Goal: Task Accomplishment & Management: Use online tool/utility

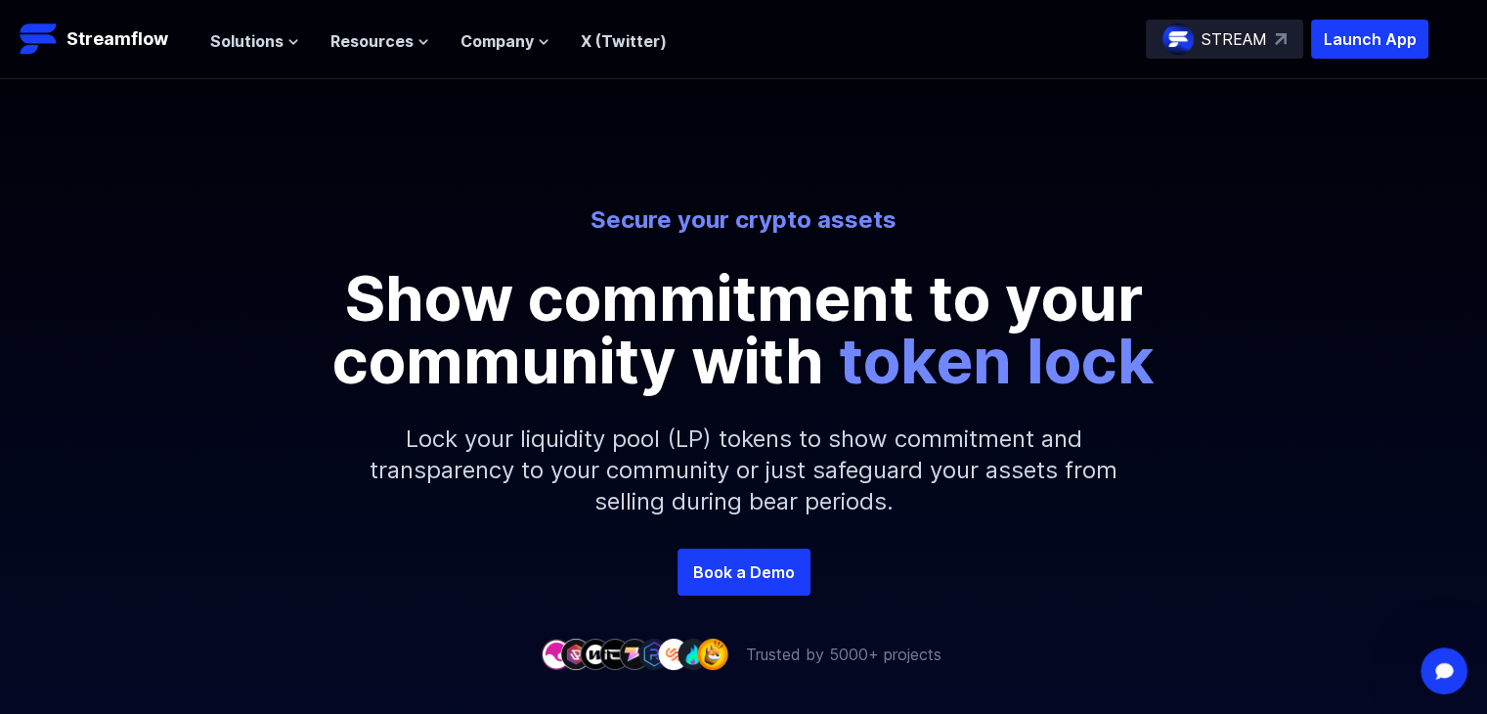
click at [990, 349] on span "token lock" at bounding box center [997, 360] width 316 height 75
click at [265, 44] on span "Solutions" at bounding box center [246, 40] width 73 height 23
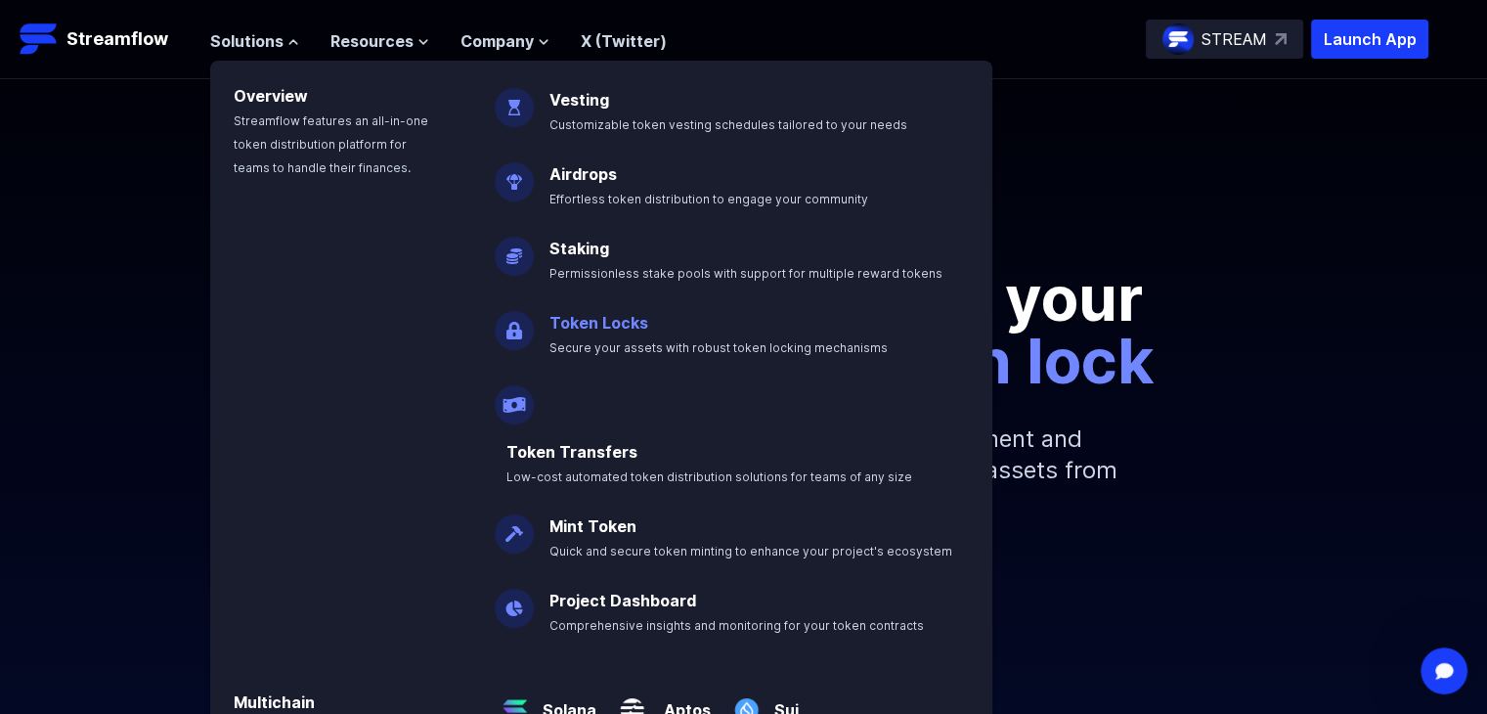
click at [596, 322] on link "Token Locks" at bounding box center [599, 323] width 99 height 20
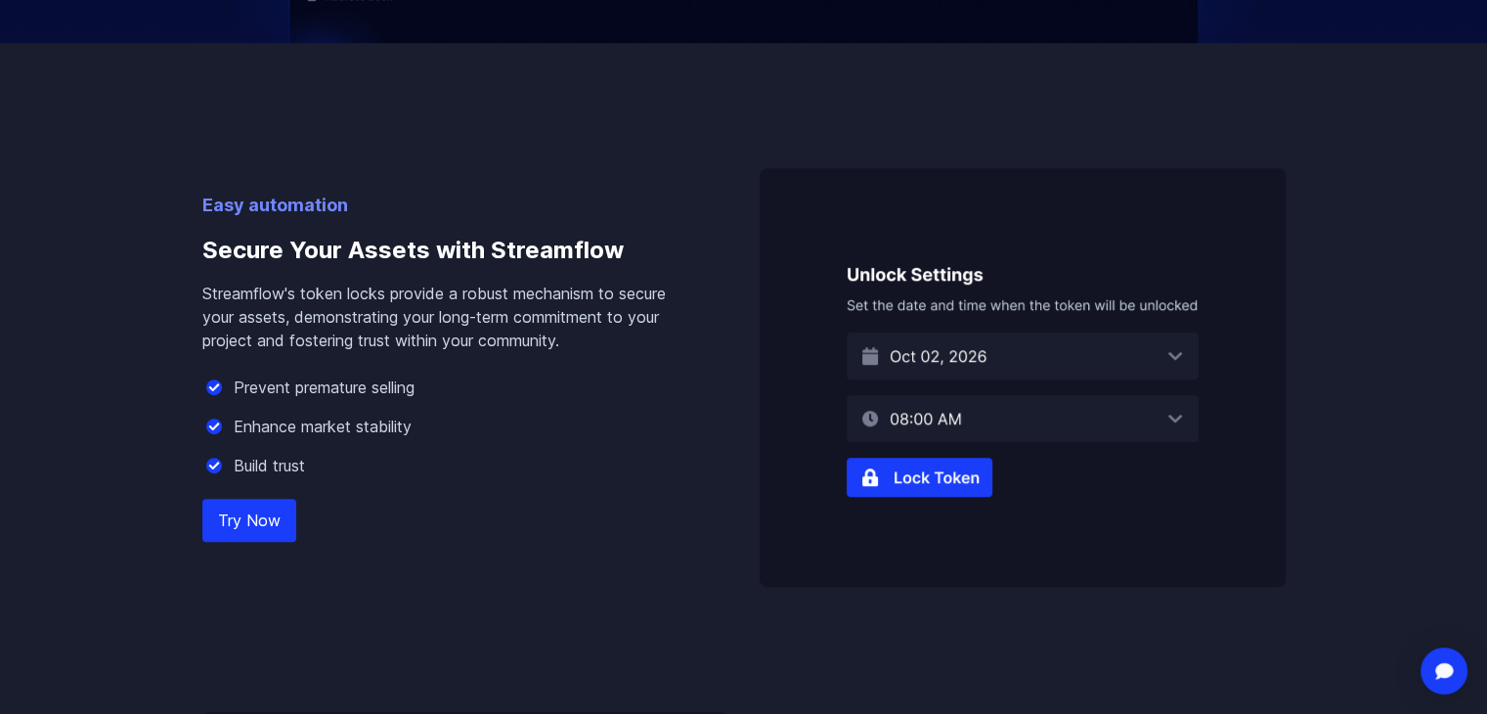
scroll to position [1142, 0]
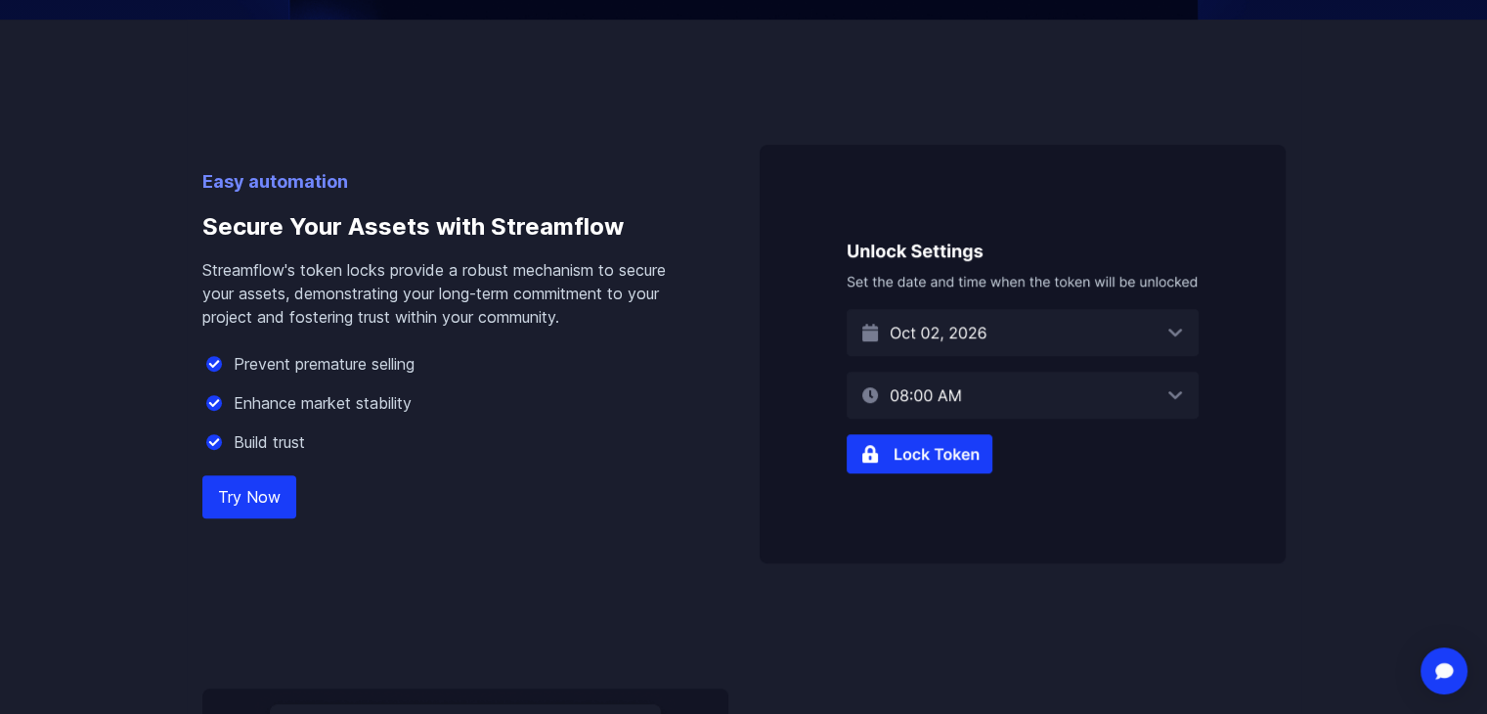
click at [268, 495] on link "Try Now" at bounding box center [249, 496] width 94 height 43
click at [930, 453] on img at bounding box center [1023, 354] width 526 height 419
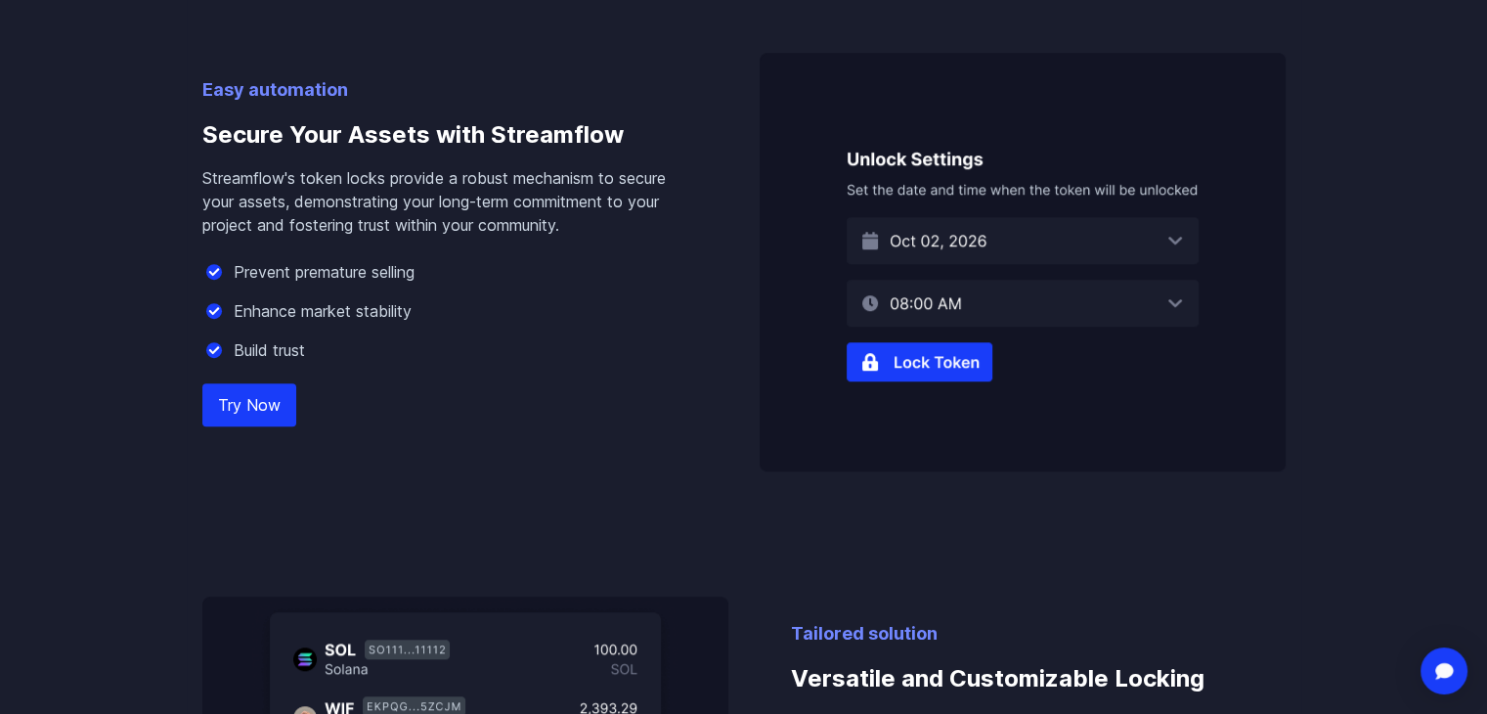
scroll to position [1232, 0]
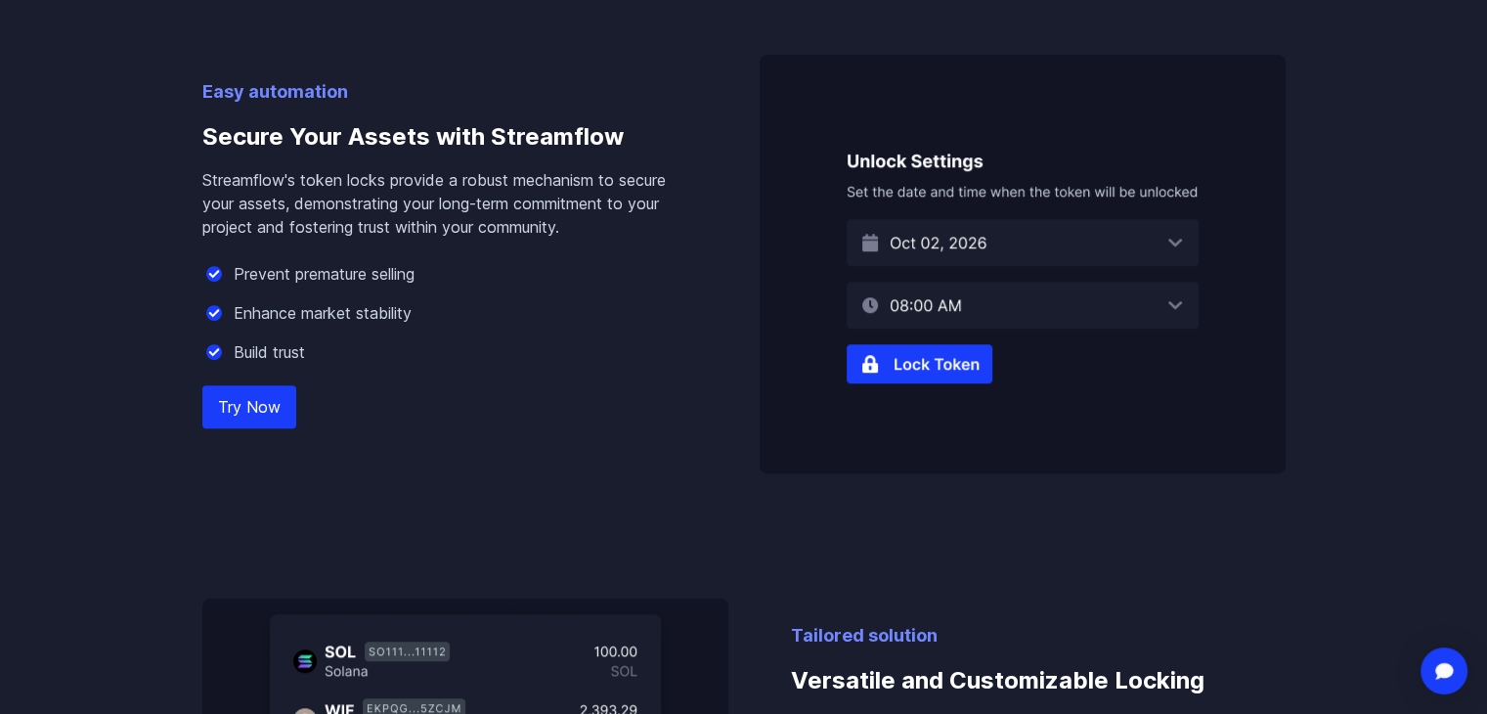
click at [239, 401] on link "Try Now" at bounding box center [249, 406] width 94 height 43
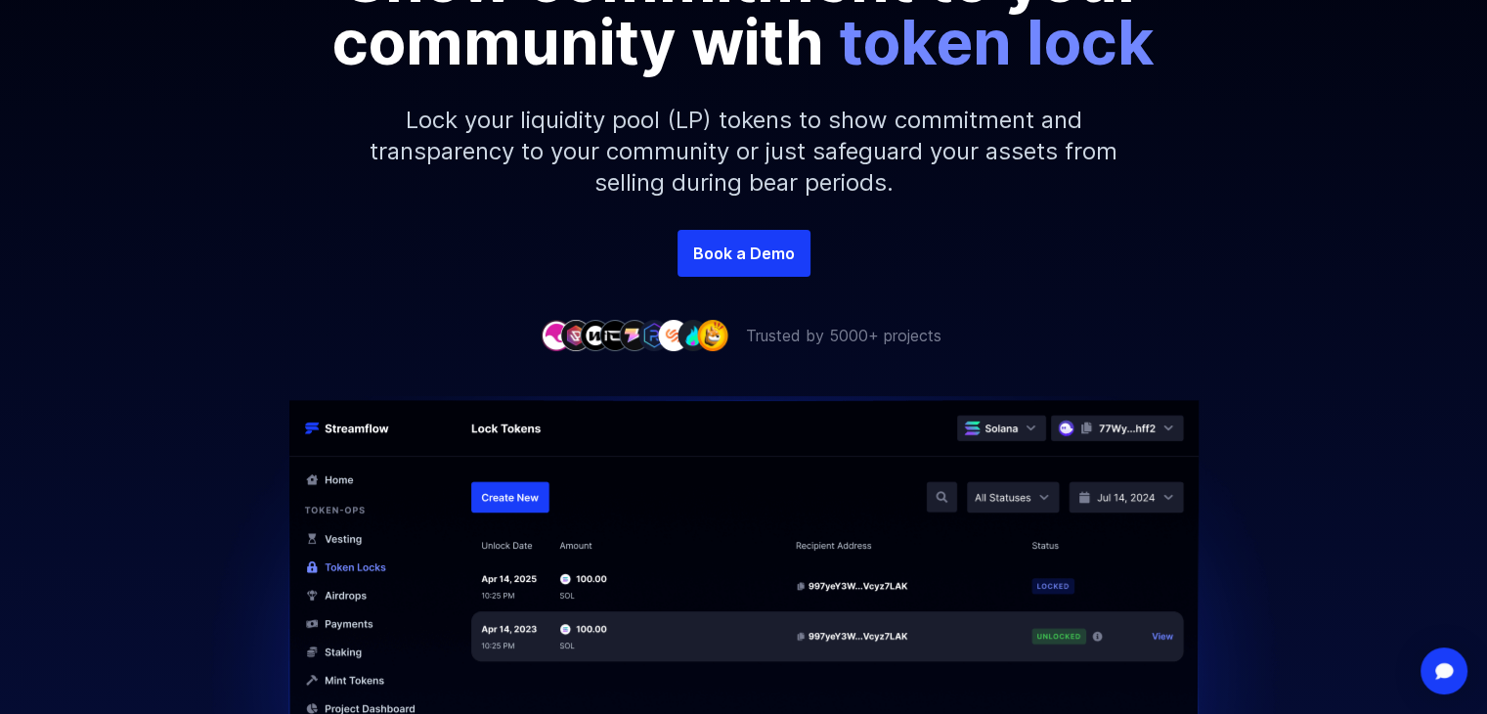
scroll to position [0, 0]
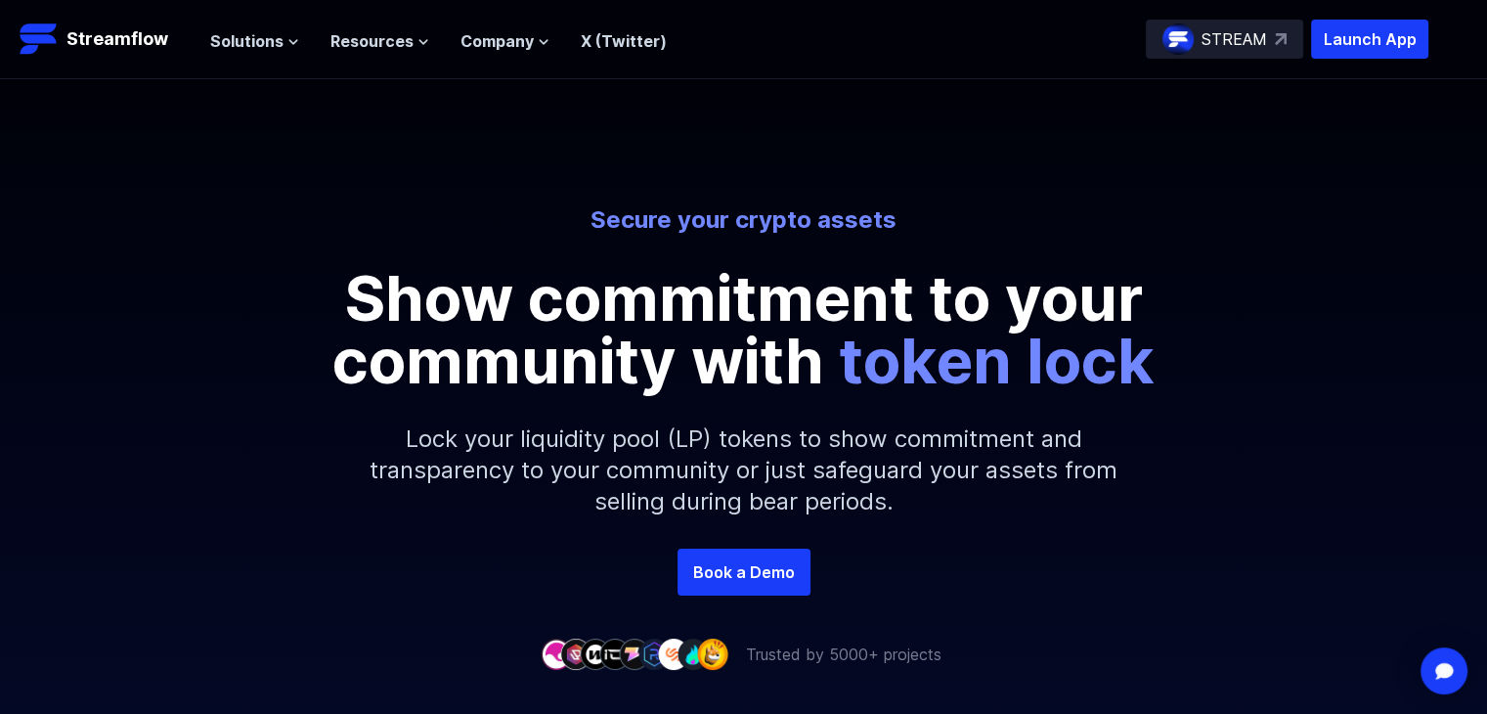
click at [617, 40] on link "X (Twitter)" at bounding box center [624, 41] width 86 height 20
click at [240, 40] on span "Solutions" at bounding box center [246, 40] width 73 height 23
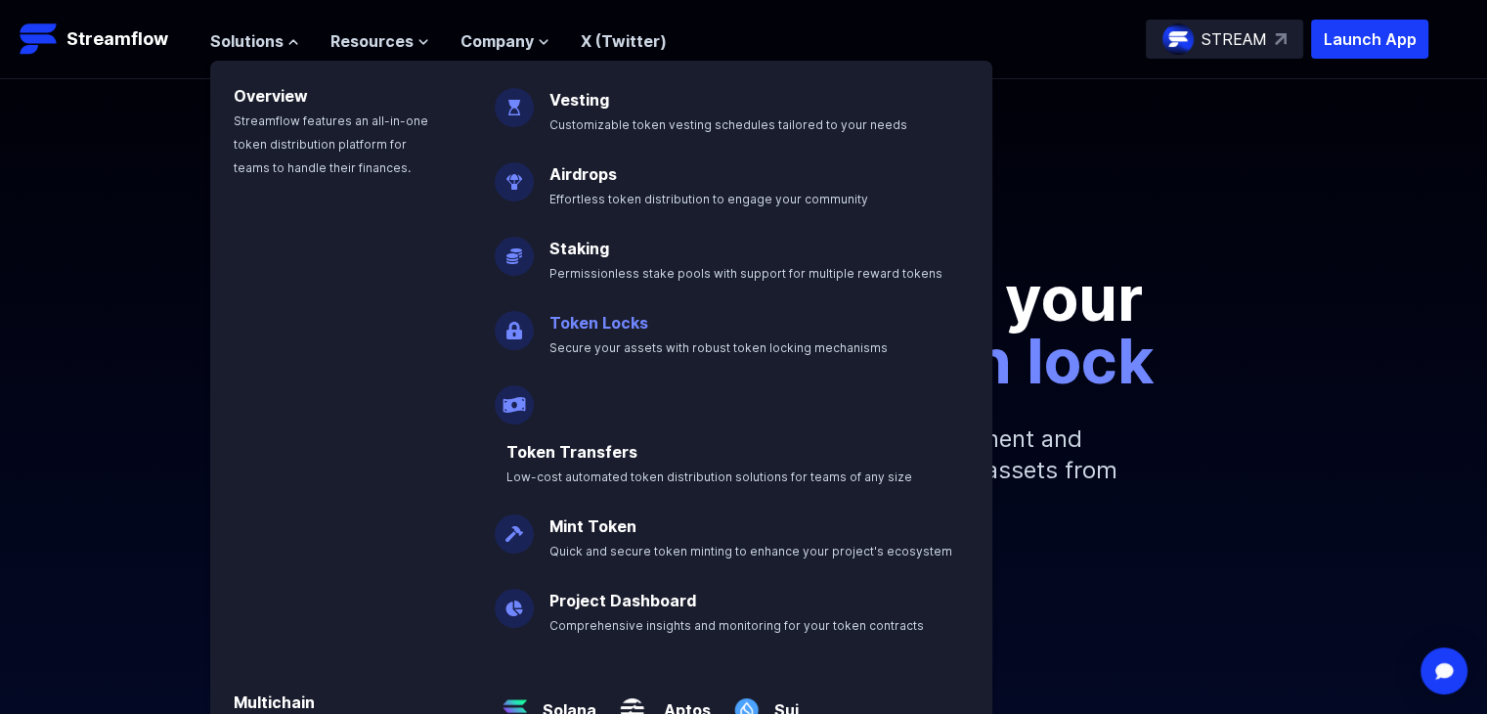
click at [593, 315] on link "Token Locks" at bounding box center [599, 323] width 99 height 20
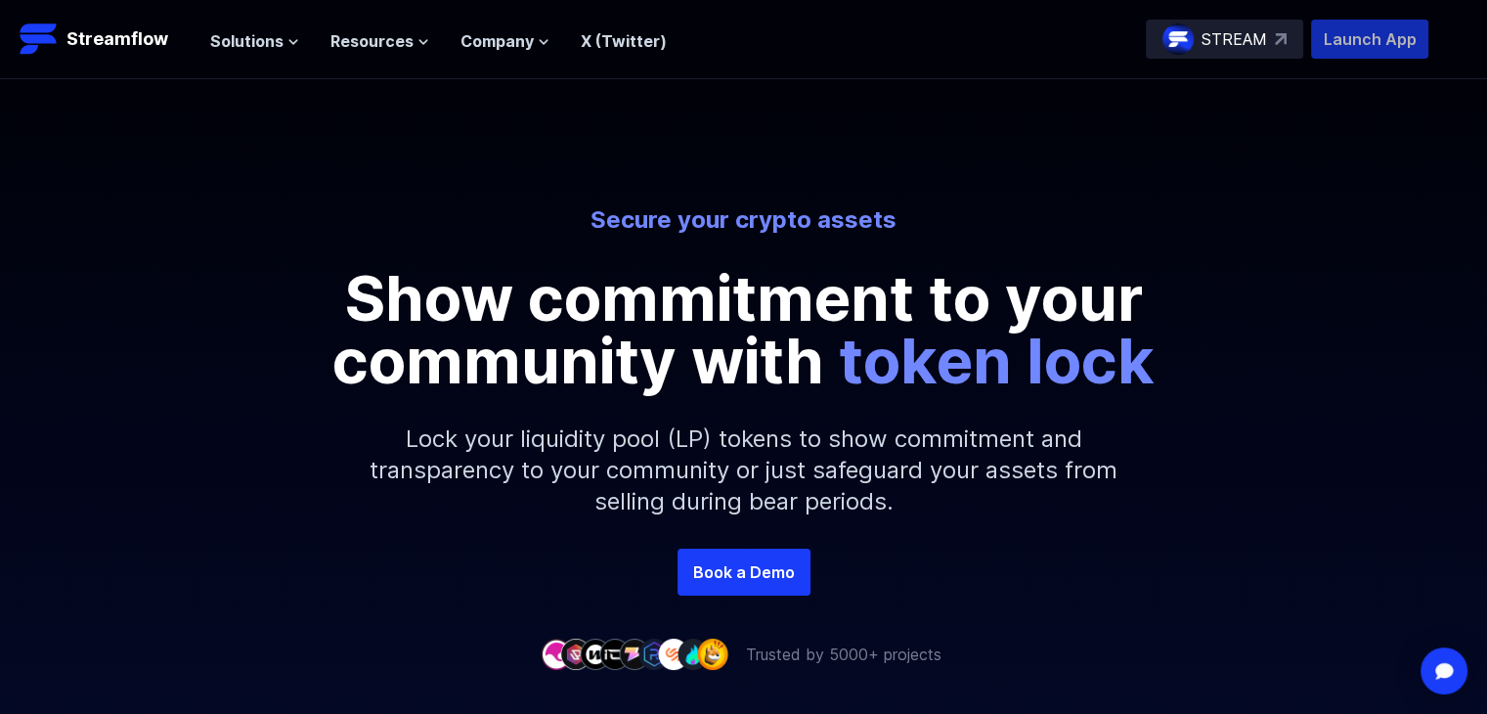
click at [1394, 44] on p "Launch App" at bounding box center [1369, 39] width 117 height 39
